Goal: Task Accomplishment & Management: Use online tool/utility

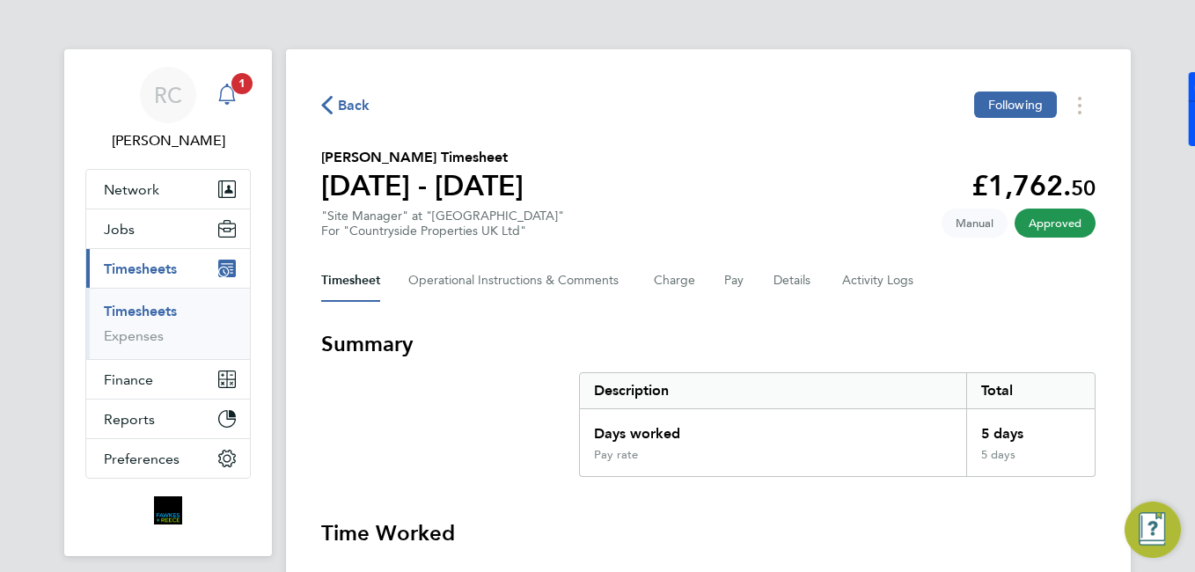
click at [239, 86] on span "1" at bounding box center [242, 83] width 21 height 21
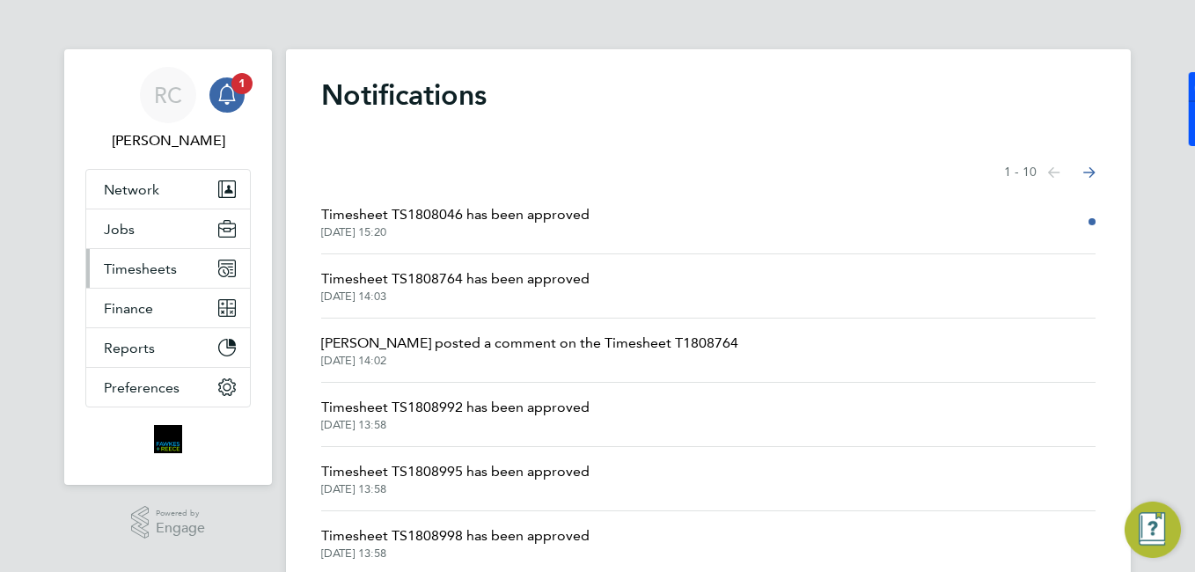
click at [166, 276] on span "Timesheets" at bounding box center [140, 269] width 73 height 17
click at [162, 268] on span "Timesheets" at bounding box center [140, 269] width 73 height 17
click at [167, 274] on span "Timesheets" at bounding box center [140, 269] width 73 height 17
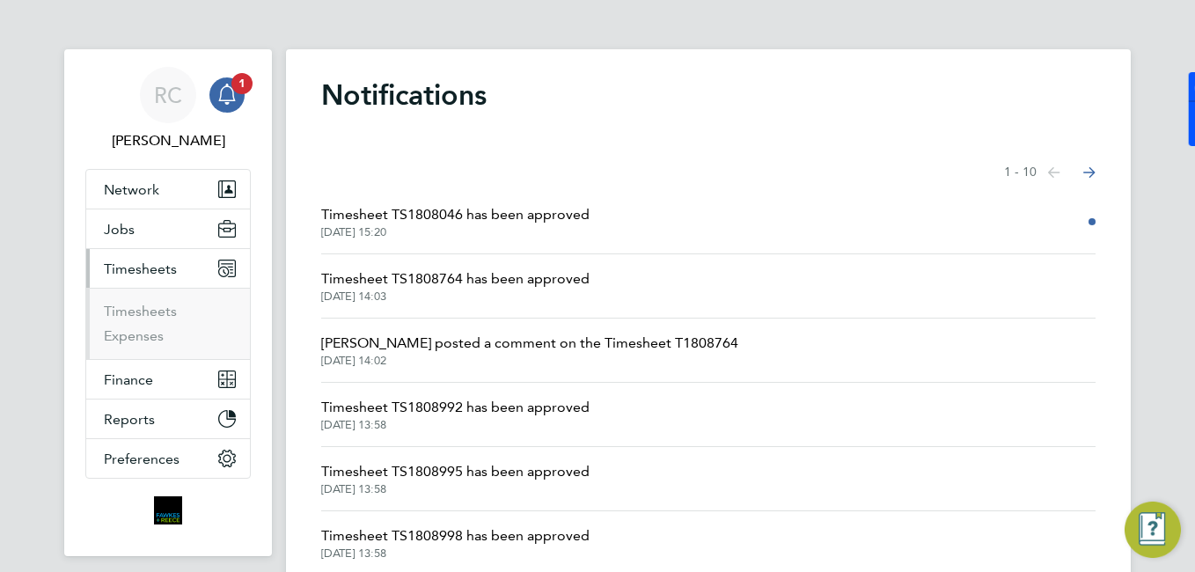
click at [156, 300] on ul "Timesheets Expenses" at bounding box center [168, 323] width 164 height 71
click at [156, 305] on link "Timesheets" at bounding box center [140, 311] width 73 height 17
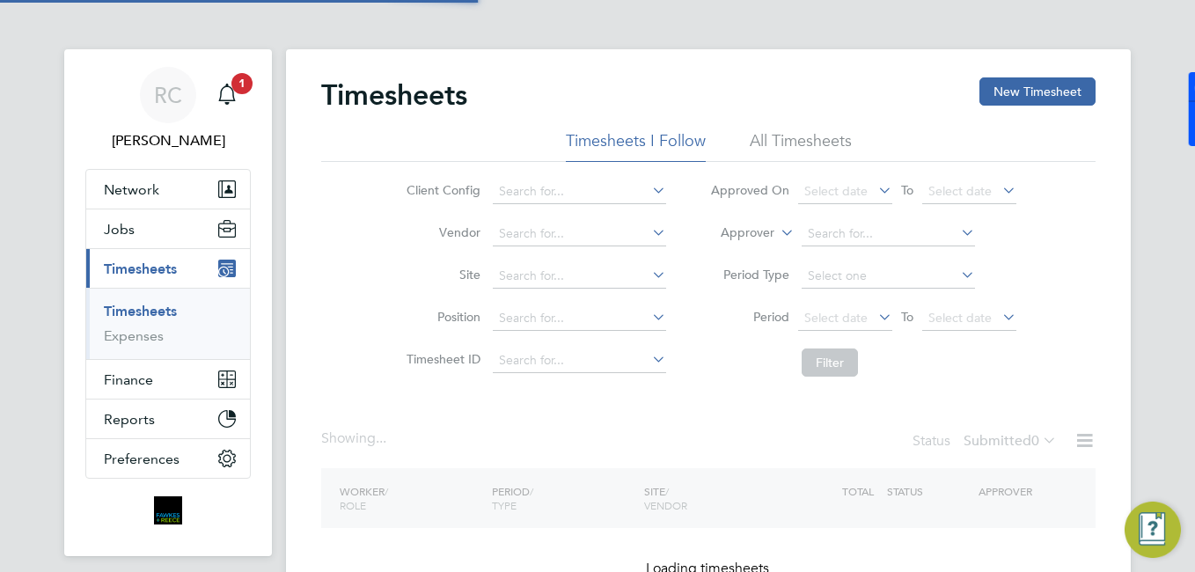
click at [162, 309] on link "Timesheets" at bounding box center [140, 311] width 73 height 17
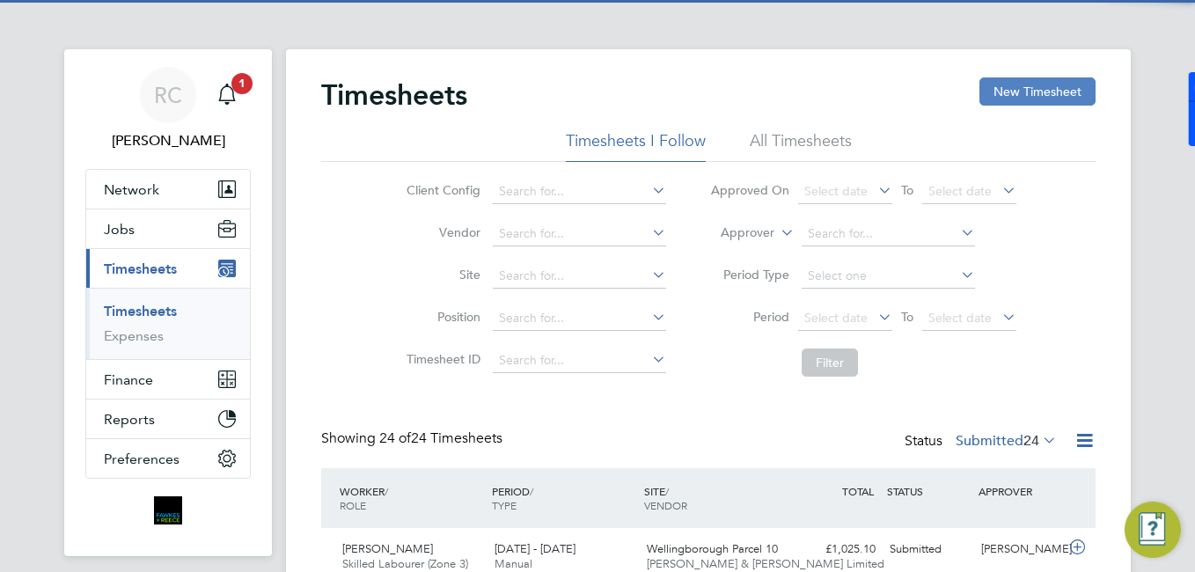
click at [1044, 104] on button "New Timesheet" at bounding box center [1038, 91] width 116 height 28
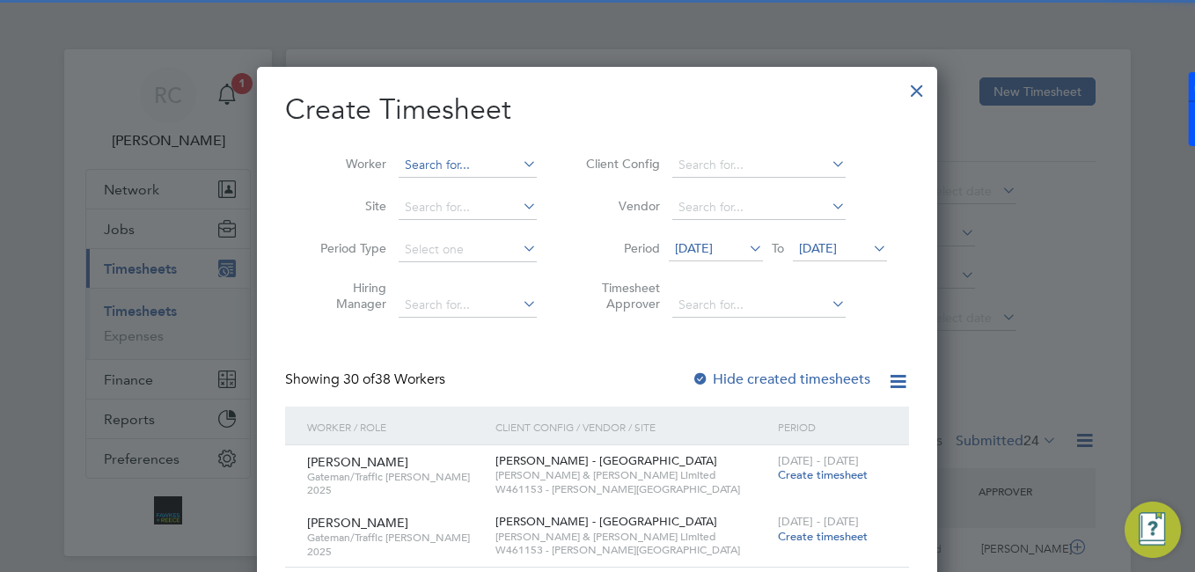
click at [493, 159] on input at bounding box center [468, 165] width 138 height 25
click at [502, 183] on li "[PERSON_NAME]" at bounding box center [468, 189] width 140 height 24
type input "[PERSON_NAME]"
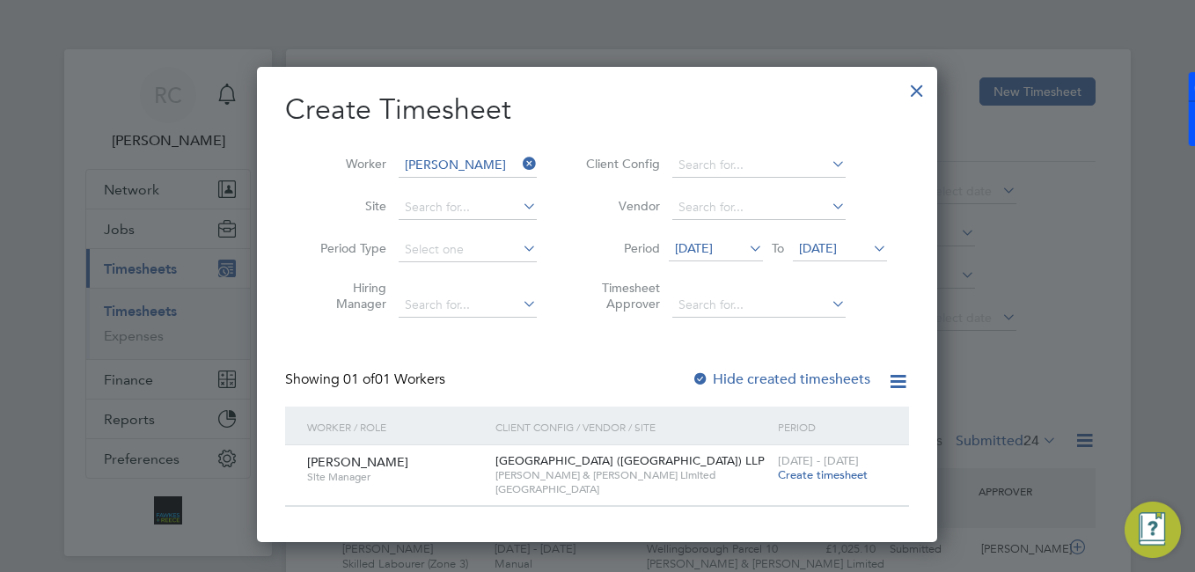
click at [802, 477] on span "Create timesheet" at bounding box center [823, 474] width 90 height 15
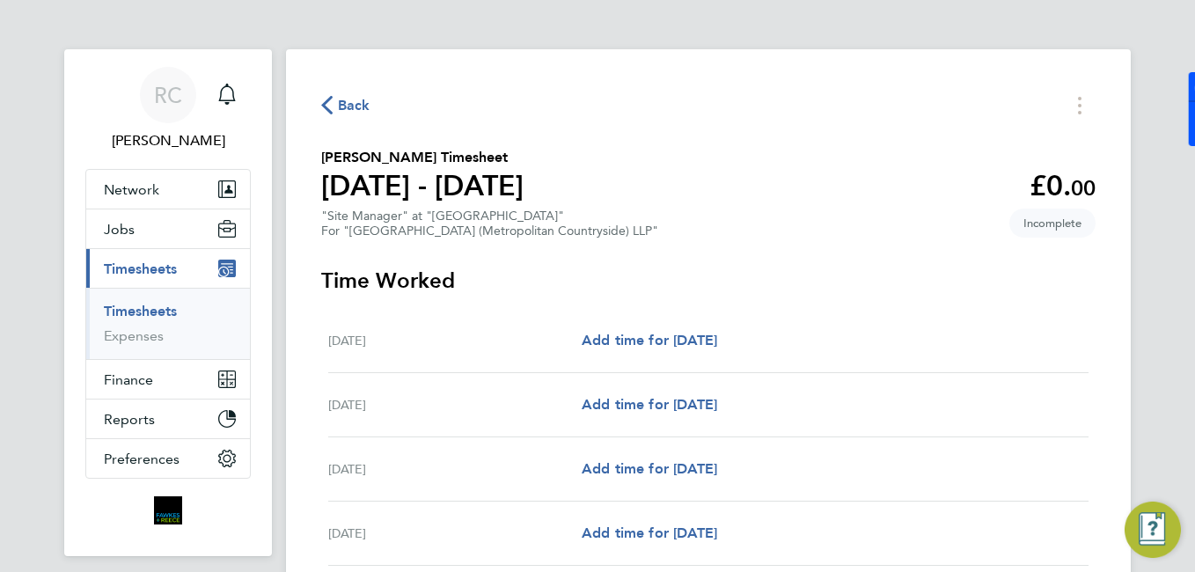
click at [328, 100] on icon "button" at bounding box center [326, 105] width 11 height 18
